Goal: Transaction & Acquisition: Obtain resource

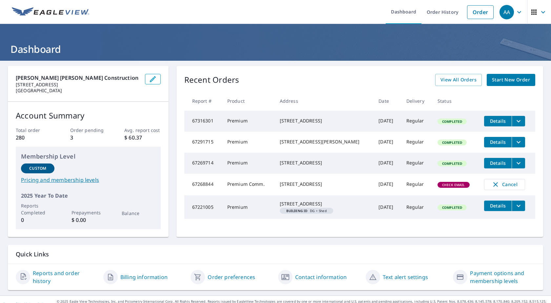
click at [515, 145] on icon "filesDropdownBtn-67291715" at bounding box center [519, 142] width 8 height 8
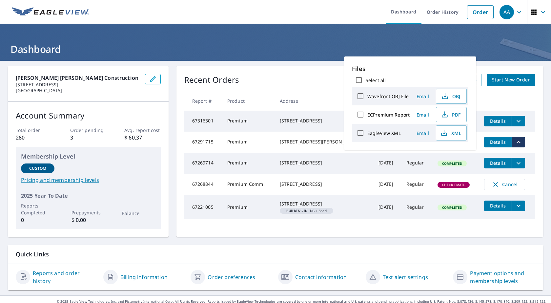
click at [360, 114] on input "ECPremium Report" at bounding box center [361, 115] width 14 height 14
checkbox input "true"
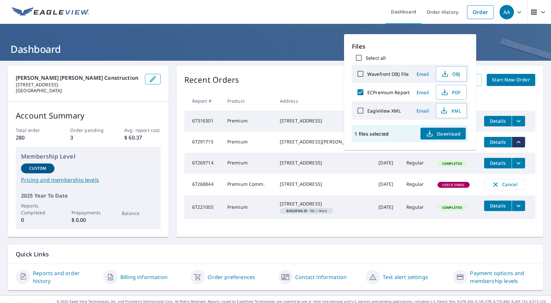
click at [425, 93] on span "Email" at bounding box center [423, 92] width 16 height 6
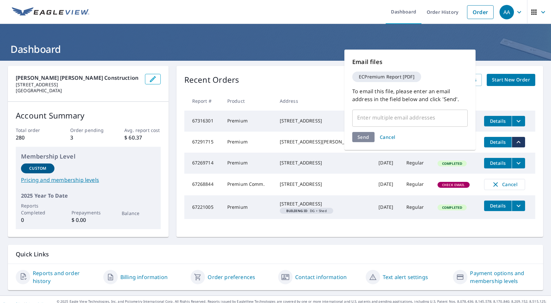
click at [404, 121] on input "text" at bounding box center [405, 117] width 100 height 12
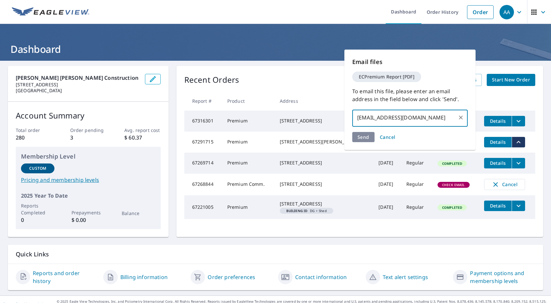
scroll to position [0, 4]
click at [370, 118] on input "[EMAIL_ADDRESS][DOMAIN_NAME]" at bounding box center [405, 117] width 100 height 12
type input "[EMAIL_ADDRESS][DOMAIN_NAME]"
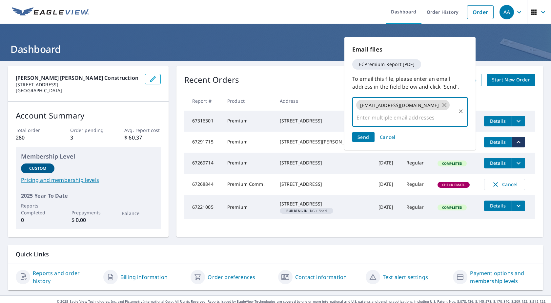
click at [448, 107] on icon at bounding box center [444, 104] width 7 height 7
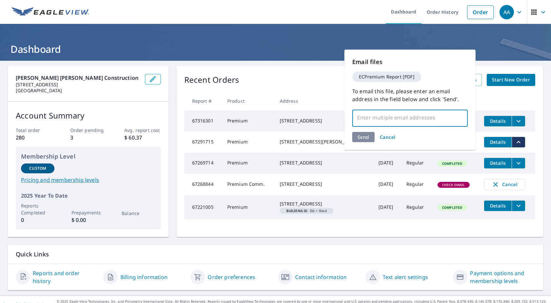
paste input "[EMAIL_ADDRESS][DOMAIN_NAME]"
type input "[EMAIL_ADDRESS][DOMAIN_NAME]"
click at [368, 136] on div "Send Cancel" at bounding box center [409, 137] width 115 height 10
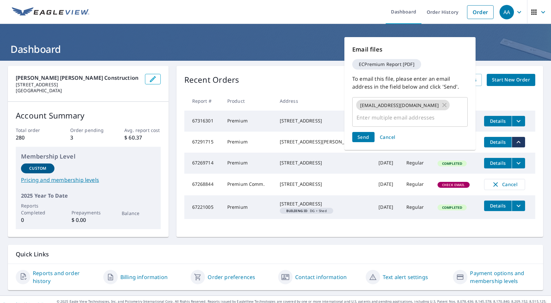
click at [367, 134] on span "Send" at bounding box center [364, 137] width 12 height 6
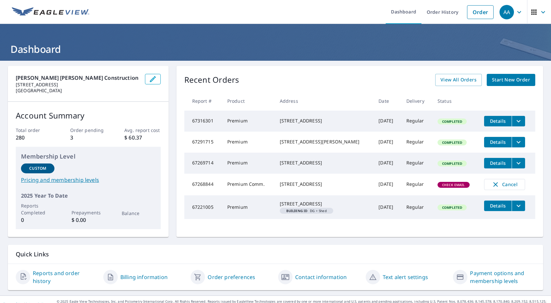
click at [488, 145] on span "Details" at bounding box center [498, 142] width 20 height 6
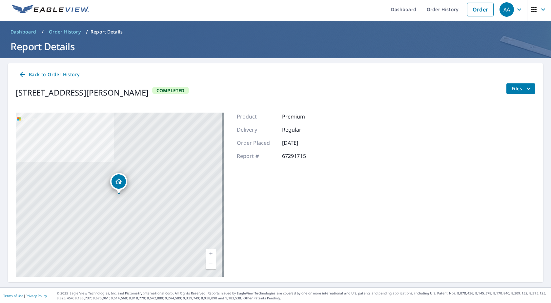
scroll to position [4, 0]
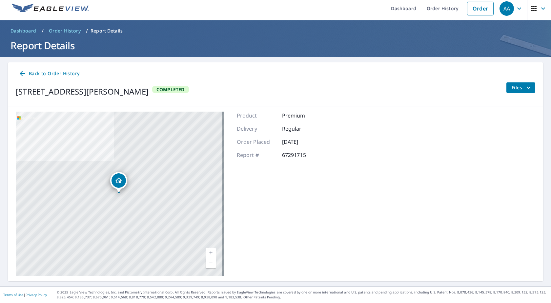
click at [36, 73] on span "Back to Order History" at bounding box center [48, 74] width 61 height 8
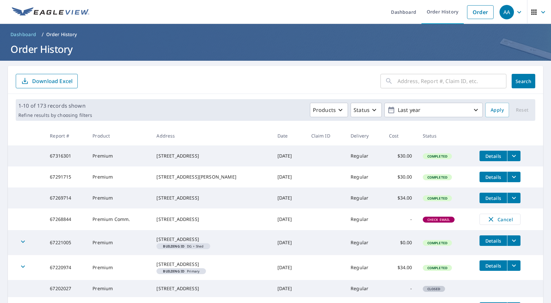
click at [510, 180] on icon "filesDropdownBtn-67291715" at bounding box center [514, 177] width 8 height 8
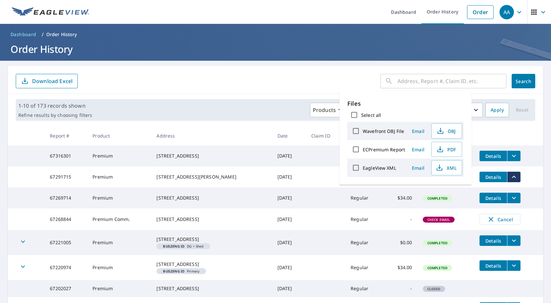
click at [40, 178] on td at bounding box center [26, 176] width 37 height 21
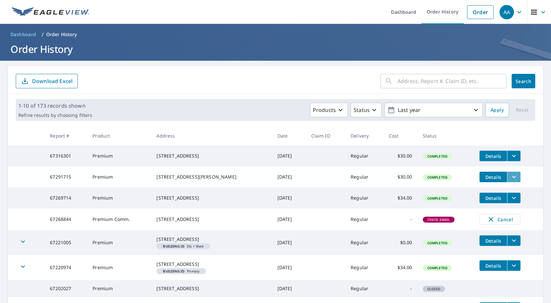
click at [510, 177] on icon "filesDropdownBtn-67291715" at bounding box center [514, 177] width 8 height 8
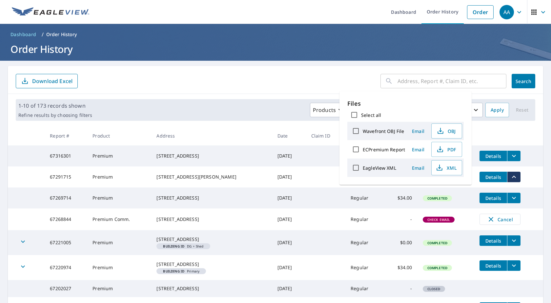
click at [246, 73] on div "​ Search Download Excel" at bounding box center [275, 80] width 535 height 28
